Goal: Task Accomplishment & Management: Complete application form

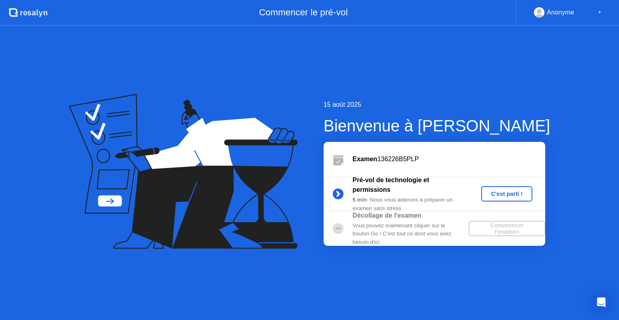
click at [505, 194] on div "C'est parti !" at bounding box center [507, 194] width 45 height 6
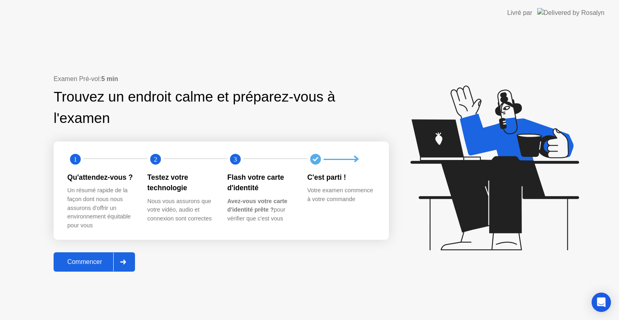
click at [125, 263] on icon at bounding box center [124, 262] width 6 height 5
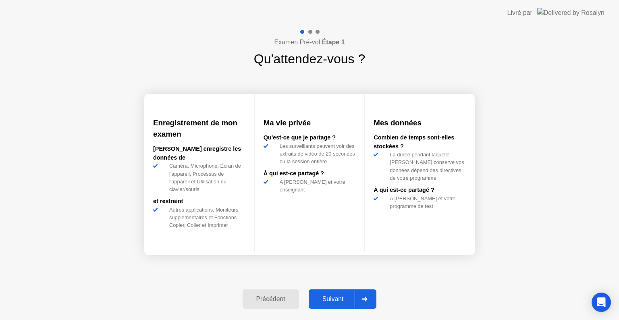
click at [367, 301] on icon at bounding box center [365, 299] width 6 height 5
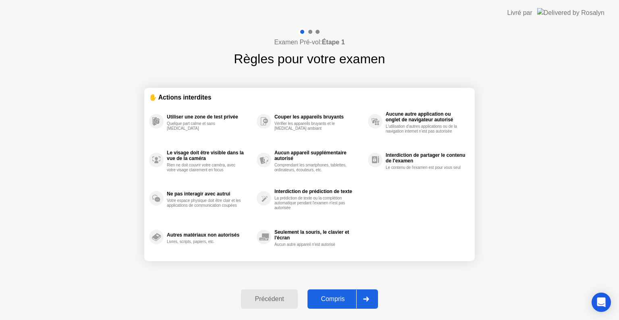
click at [367, 301] on icon at bounding box center [366, 299] width 6 height 5
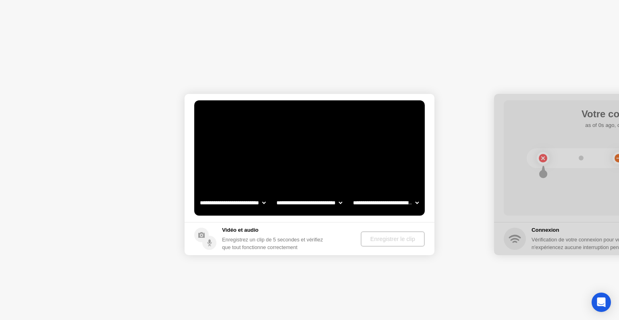
select select "**********"
select select "*******"
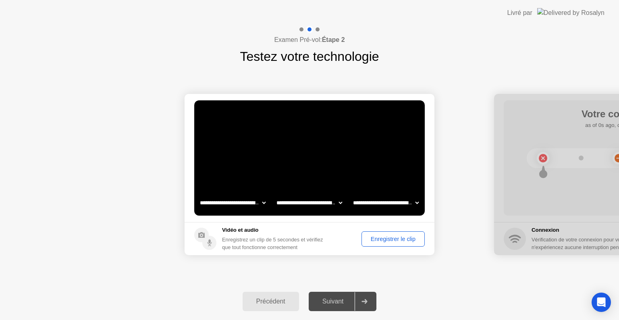
click at [392, 240] on div "Enregistrer le clip" at bounding box center [394, 239] width 58 height 6
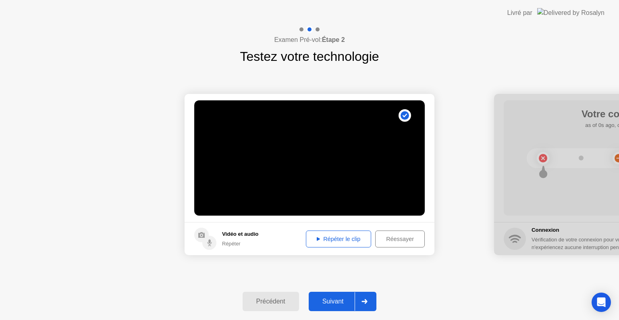
click at [348, 240] on div "Répéter le clip" at bounding box center [339, 239] width 60 height 6
click at [342, 237] on div "Répéter le clip" at bounding box center [339, 239] width 60 height 6
click at [367, 302] on icon at bounding box center [365, 301] width 6 height 5
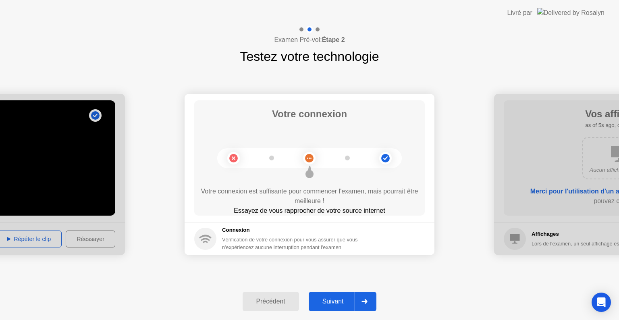
click at [367, 302] on icon at bounding box center [365, 301] width 6 height 5
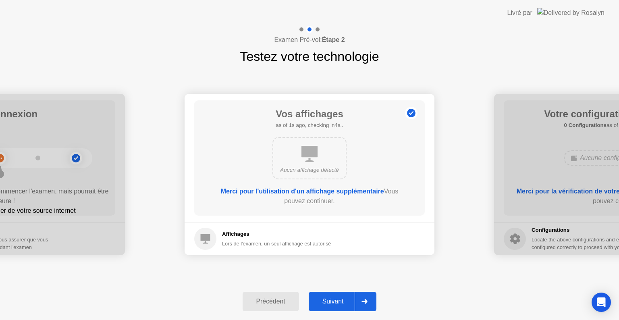
click at [367, 302] on icon at bounding box center [365, 301] width 6 height 5
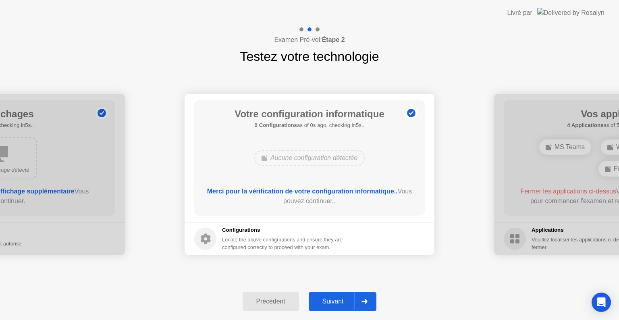
click at [367, 302] on icon at bounding box center [365, 301] width 6 height 5
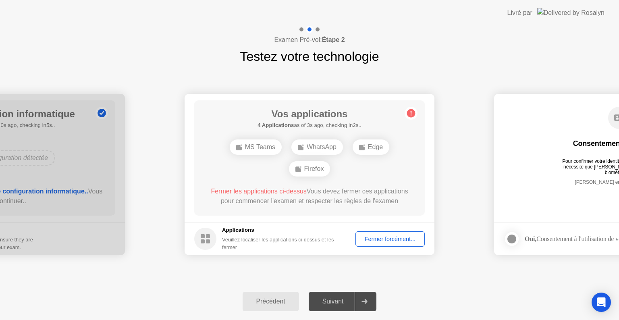
click at [367, 302] on icon at bounding box center [365, 301] width 6 height 5
click at [399, 241] on div "Fermer forcément..." at bounding box center [391, 239] width 64 height 6
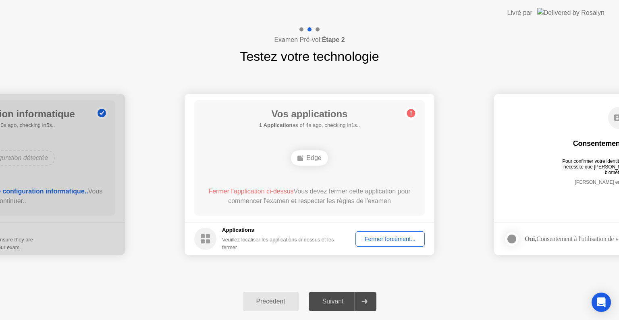
click at [383, 240] on div "Fermer forcément..." at bounding box center [391, 239] width 64 height 6
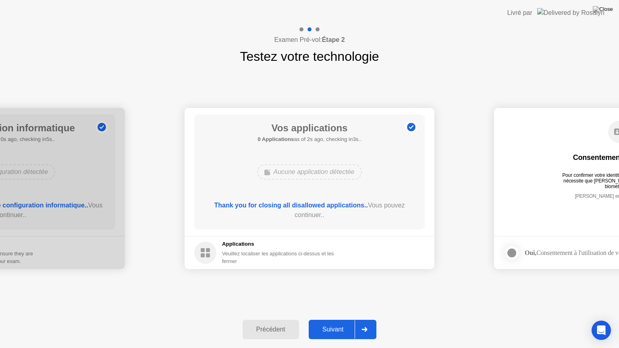
click at [336, 320] on div "Suivant" at bounding box center [333, 329] width 44 height 7
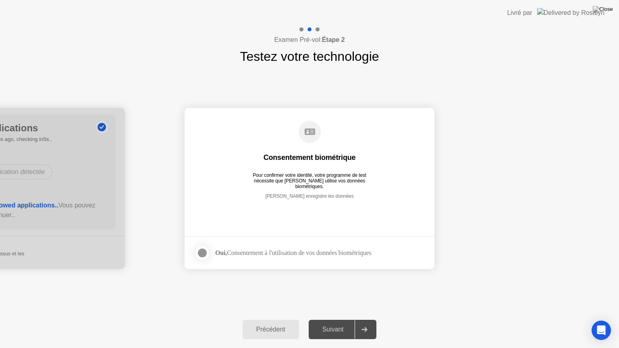
click at [202, 251] on div at bounding box center [203, 253] width 10 height 10
click at [326, 320] on div "Suivant" at bounding box center [333, 329] width 44 height 7
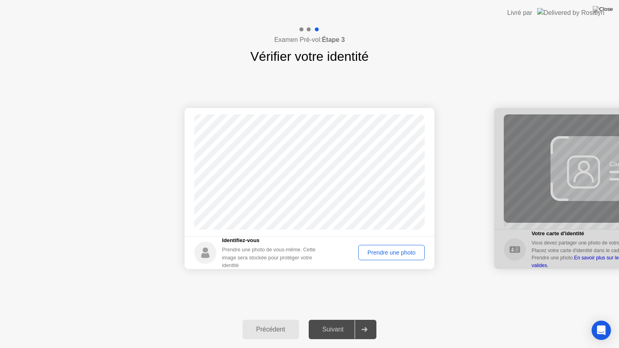
click at [382, 252] on div "Prendre une photo" at bounding box center [391, 253] width 61 height 6
click at [336, 320] on div "Suivant" at bounding box center [333, 329] width 44 height 7
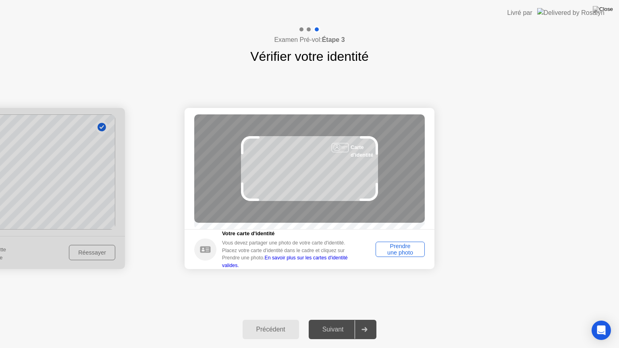
click at [336, 320] on div "Suivant" at bounding box center [333, 329] width 44 height 7
click at [403, 254] on div "Prendre une photo" at bounding box center [401, 249] width 44 height 13
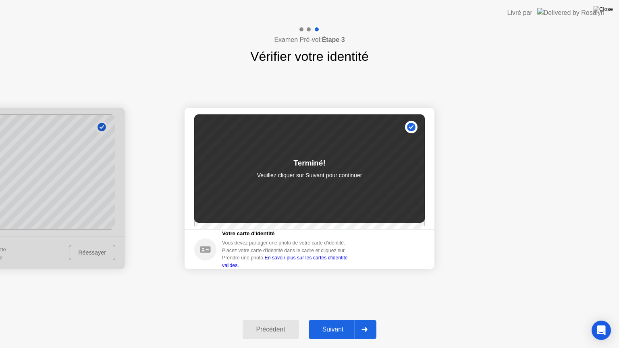
click at [335, 320] on div "Suivant" at bounding box center [333, 329] width 44 height 7
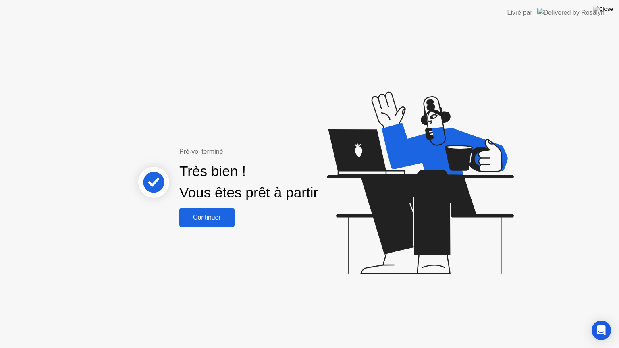
click at [206, 215] on div "Continuer" at bounding box center [207, 217] width 50 height 7
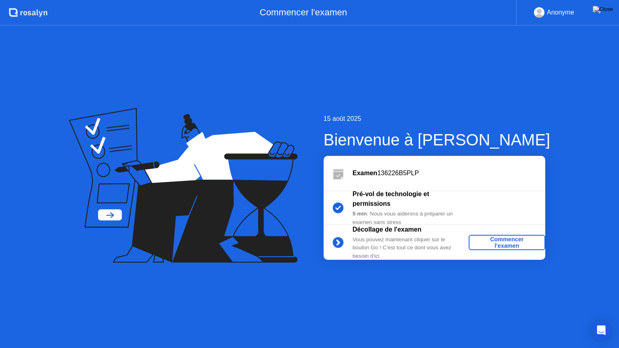
click at [509, 245] on div "Commencer l'examen" at bounding box center [507, 242] width 70 height 13
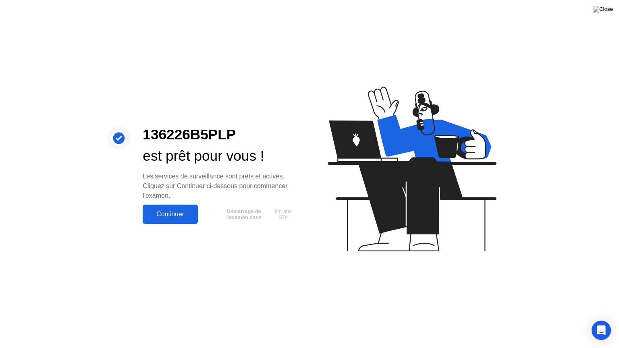
click at [178, 213] on div "Continuer" at bounding box center [170, 214] width 50 height 7
